Goal: Transaction & Acquisition: Purchase product/service

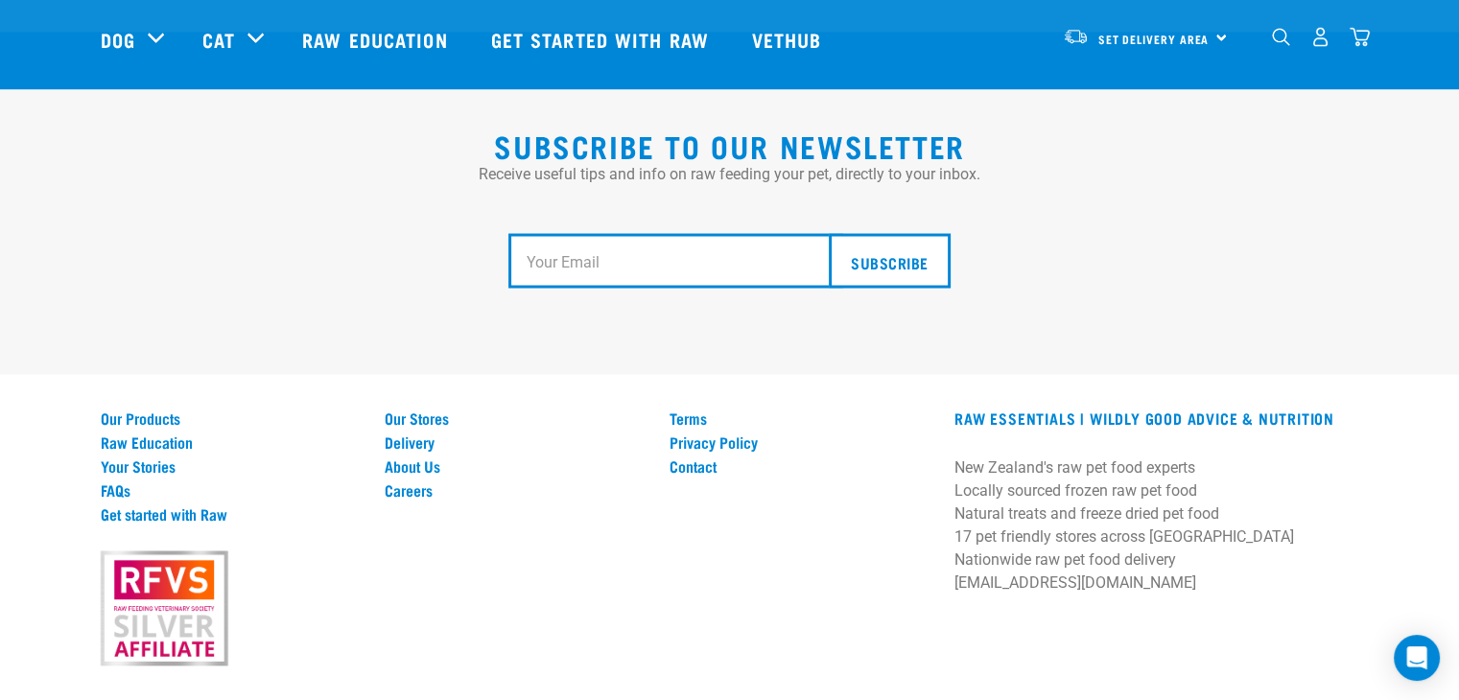
scroll to position [3591, 0]
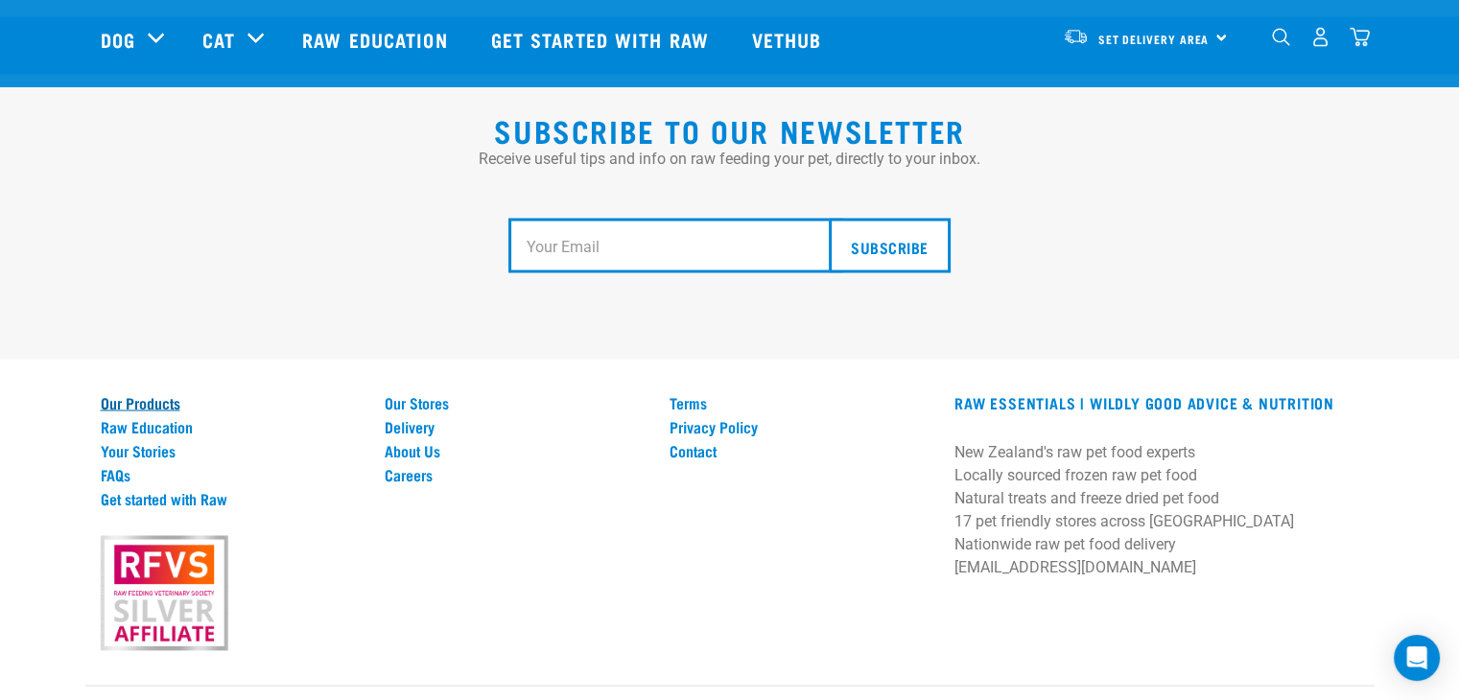
click at [181, 393] on link "Our Products" at bounding box center [232, 401] width 262 height 17
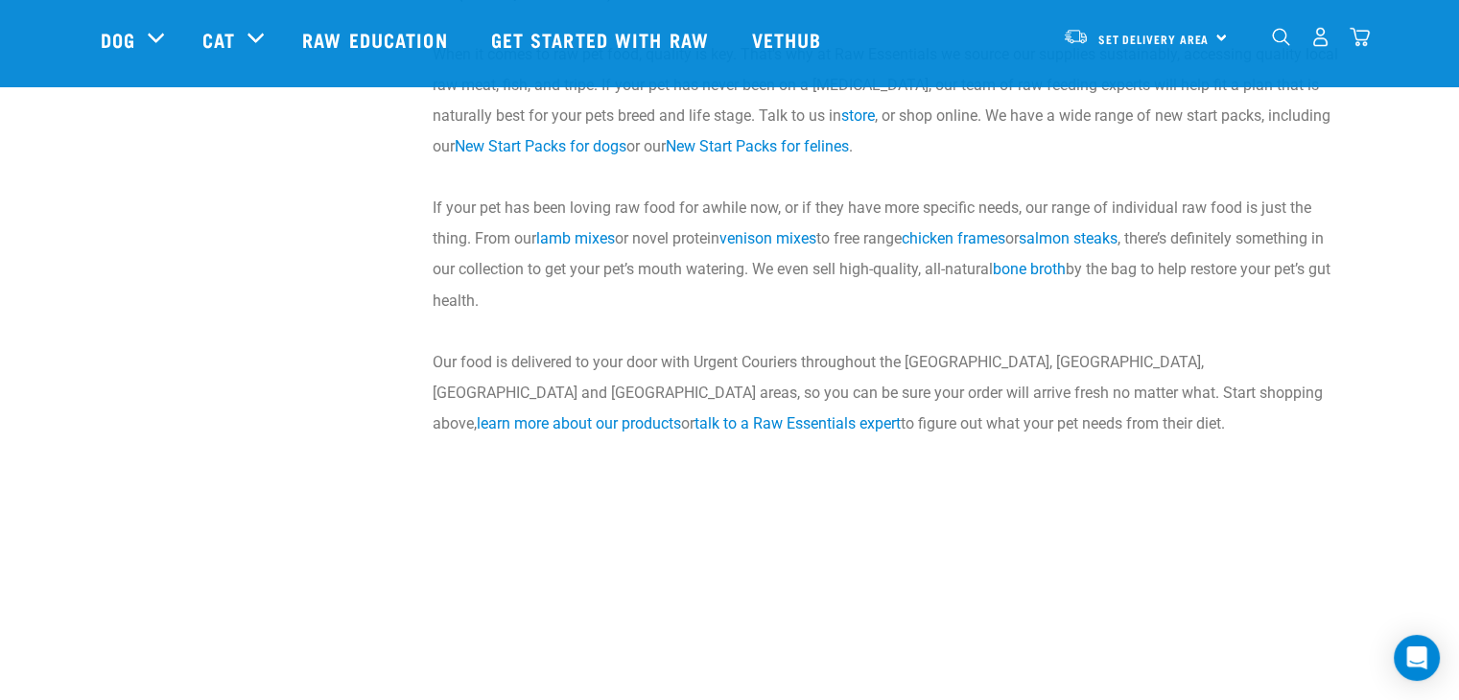
scroll to position [2974, 0]
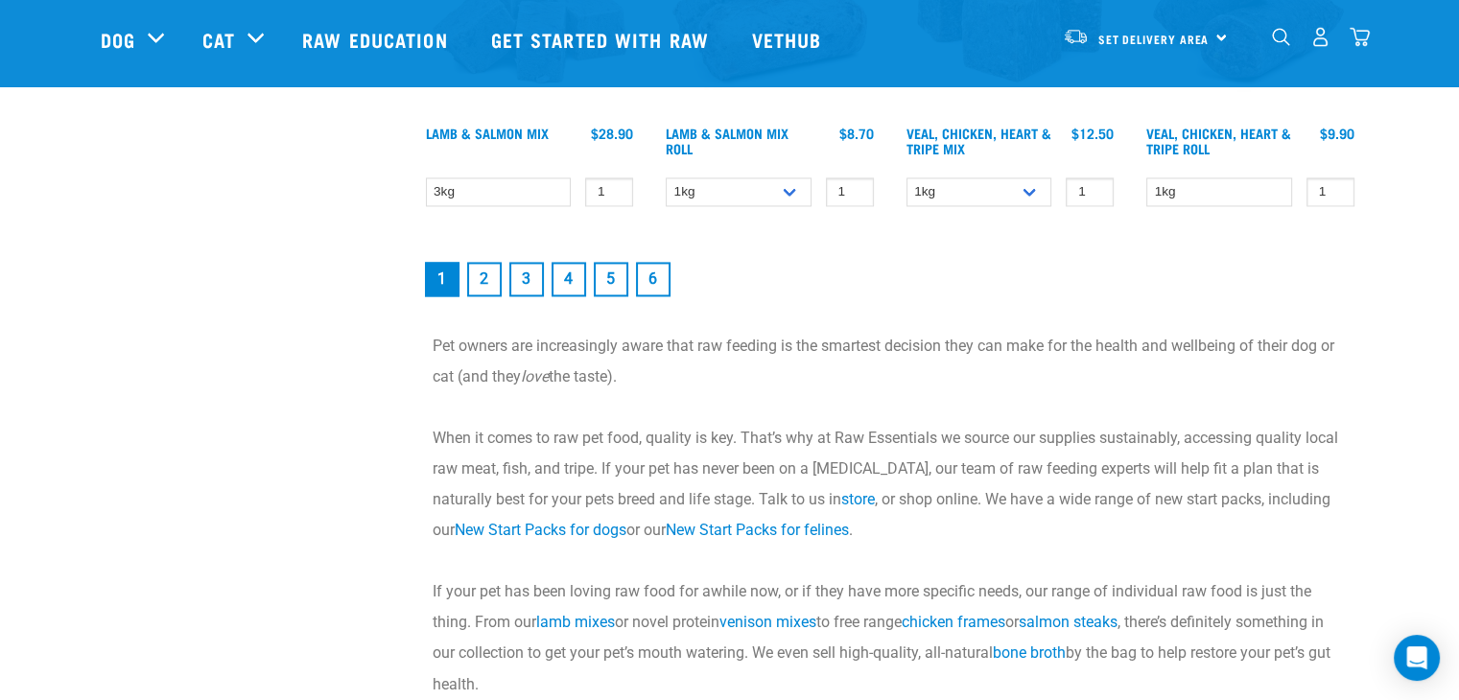
click at [480, 280] on link "2" at bounding box center [484, 279] width 35 height 35
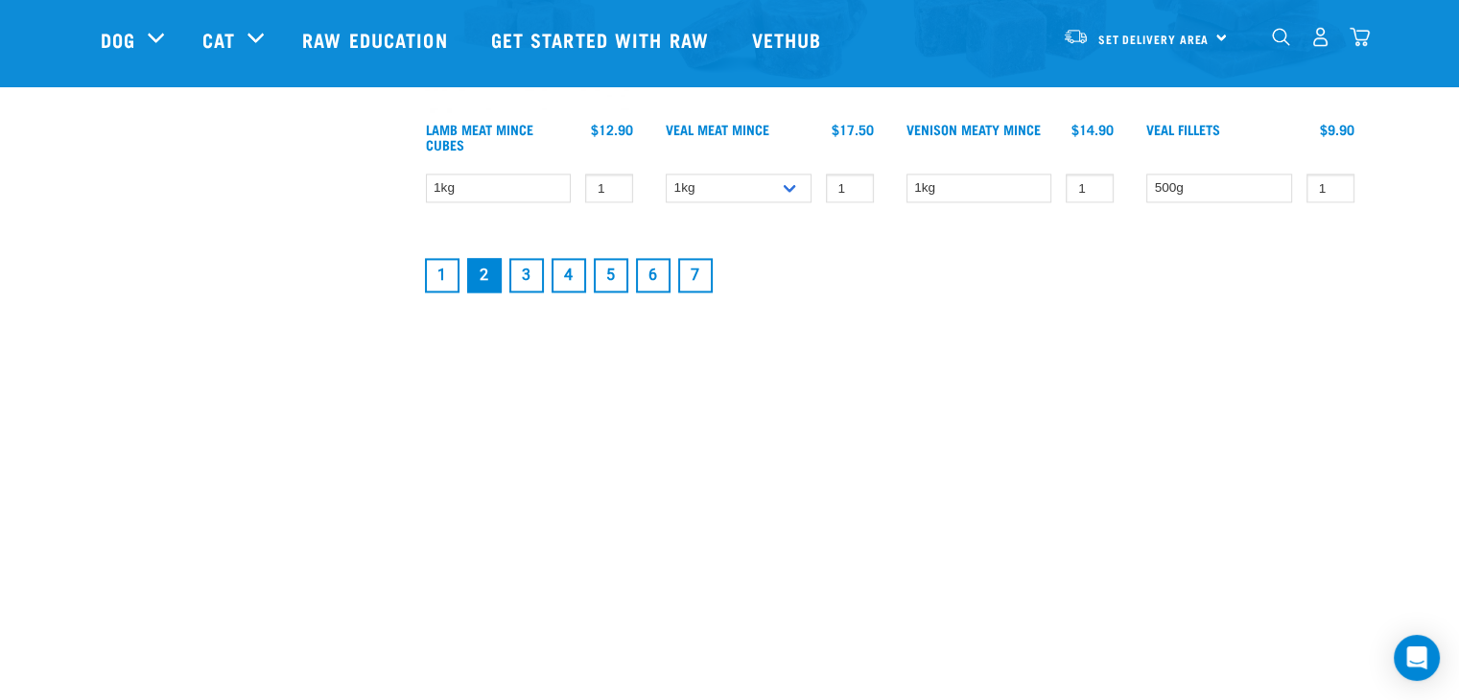
scroll to position [2782, 0]
